Goal: Task Accomplishment & Management: Manage account settings

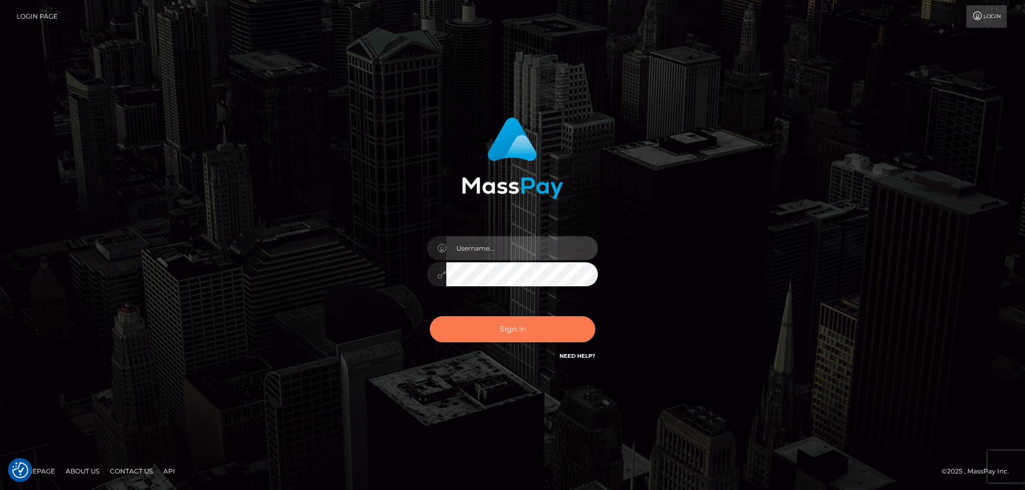
type input "Queen.megabonanza"
click at [524, 333] on button "Sign in" at bounding box center [512, 329] width 165 height 26
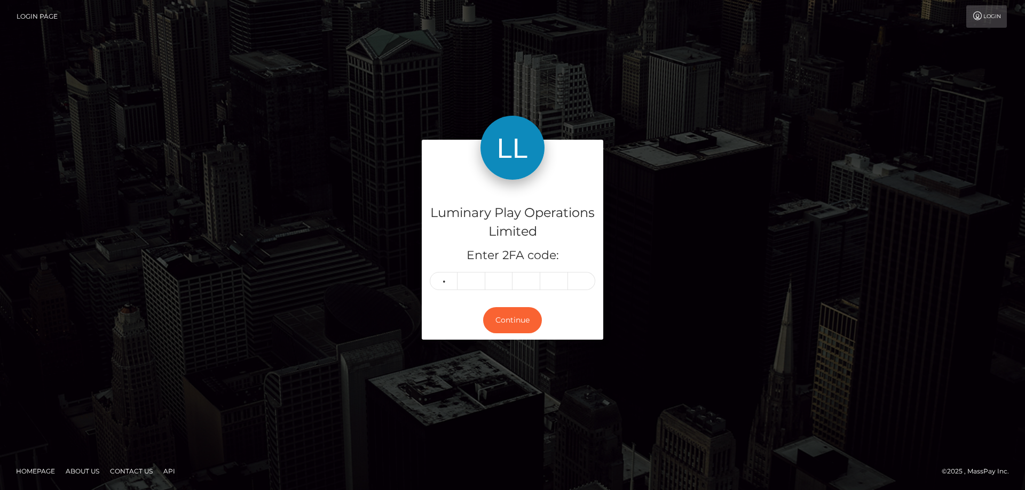
type input "7"
type input "9"
type input "8"
type input "4"
type input "0"
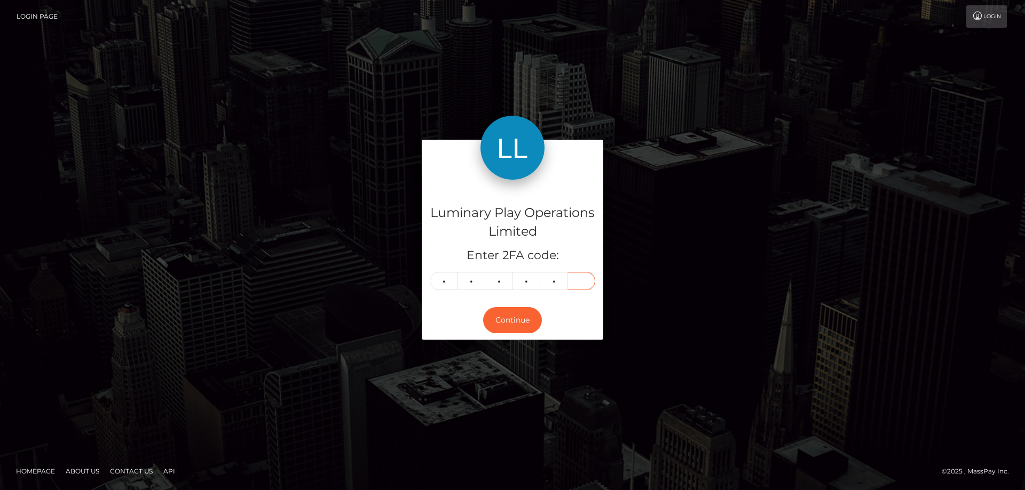
type input "1"
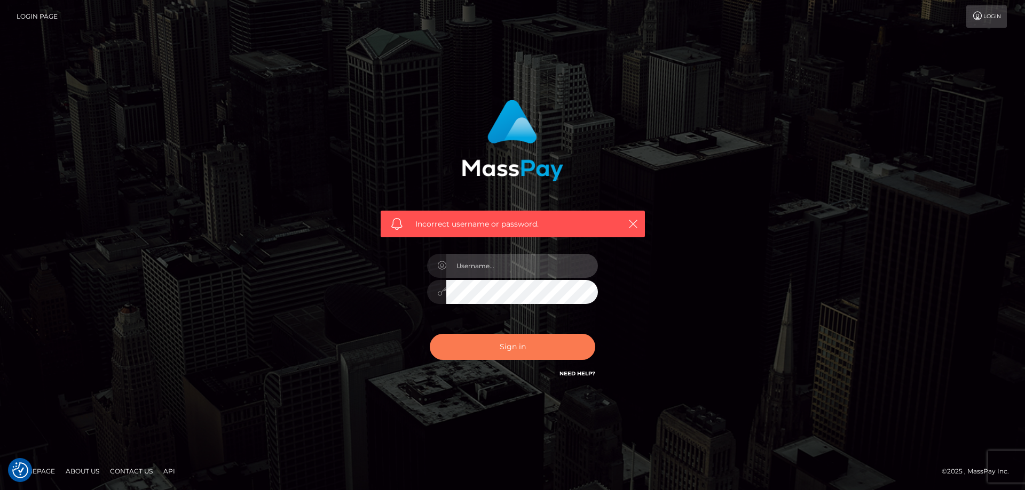
type input "Queen.megabonanza"
click at [529, 335] on button "Sign in" at bounding box center [512, 347] width 165 height 26
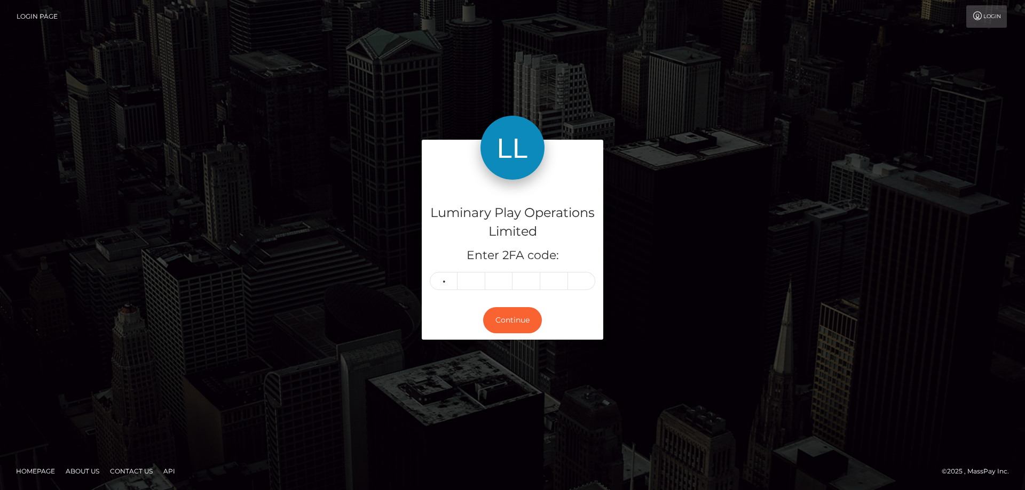
type input "7"
type input "9"
type input "2"
type input "4"
type input "0"
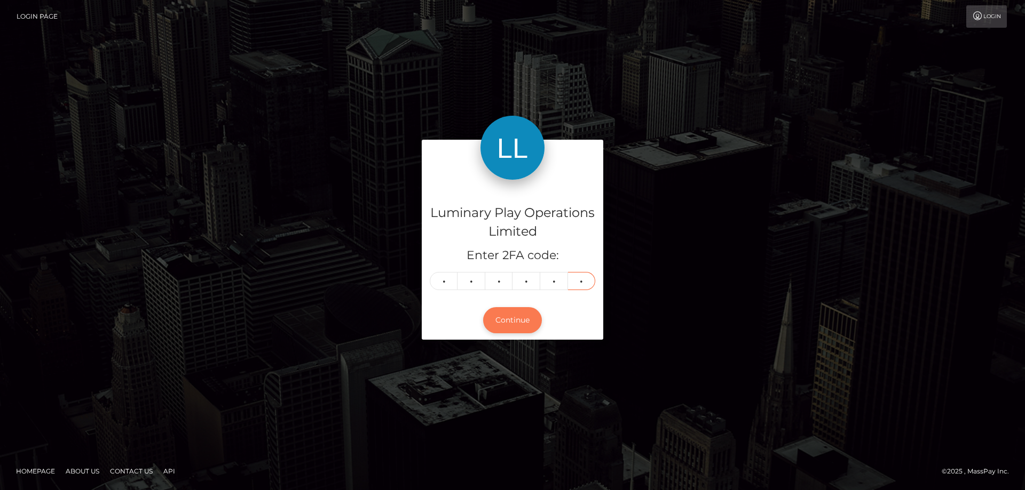
type input "1"
click at [518, 321] on button "Continue" at bounding box center [512, 320] width 59 height 26
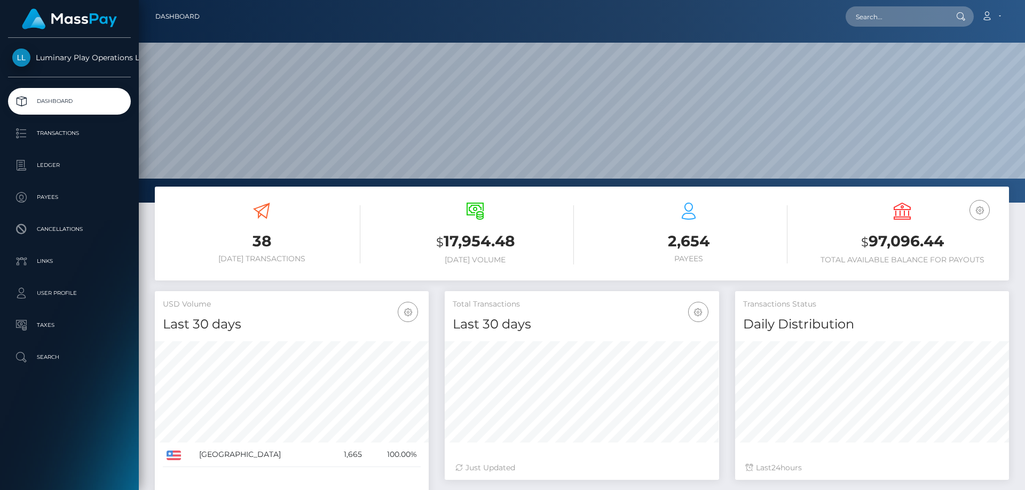
scroll to position [189, 274]
drag, startPoint x: 947, startPoint y: 241, endPoint x: 870, endPoint y: 243, distance: 76.9
click at [870, 243] on h3 "$ 97,096.44" at bounding box center [901, 242] width 197 height 22
copy h3 "97,096.44"
